Goal: Task Accomplishment & Management: Manage account settings

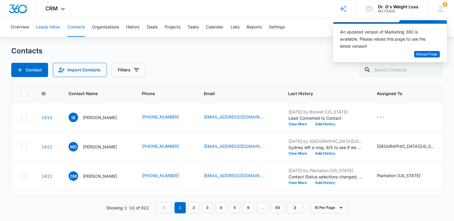
click at [45, 28] on button "Leads Inbox" at bounding box center [48, 27] width 24 height 19
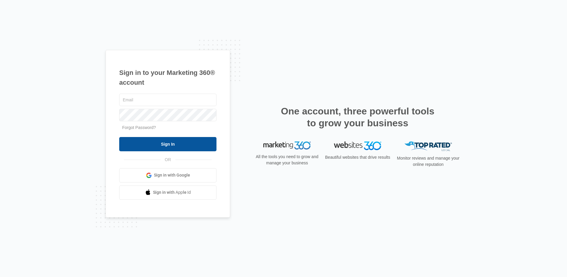
type input "[EMAIL_ADDRESS][DOMAIN_NAME]"
drag, startPoint x: 164, startPoint y: 144, endPoint x: 169, endPoint y: 144, distance: 5.9
click at [164, 144] on input "Sign In" at bounding box center [167, 144] width 97 height 14
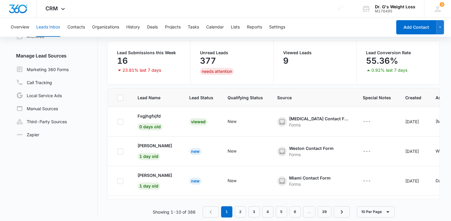
scroll to position [47, 0]
